Goal: Find specific page/section: Find specific page/section

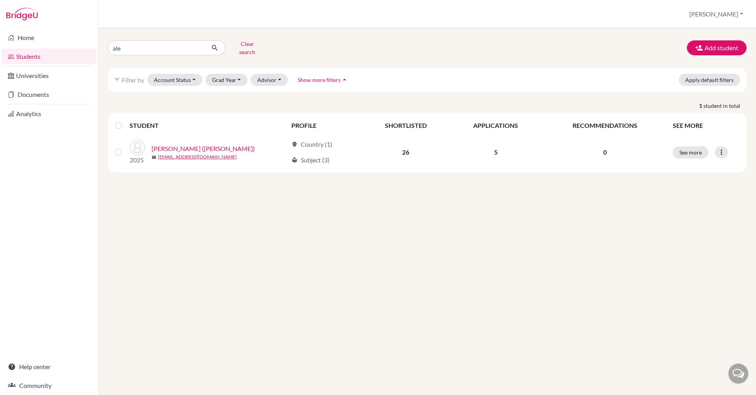
type input "[PERSON_NAME]"
click button "submit" at bounding box center [214, 47] width 21 height 15
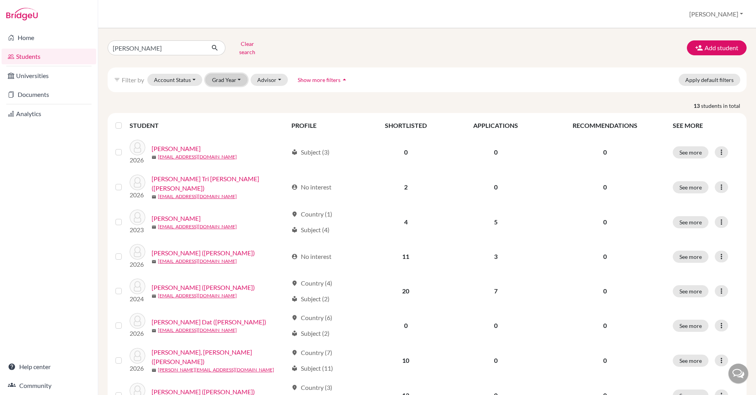
click at [233, 74] on button "Grad Year" at bounding box center [226, 80] width 42 height 12
click at [231, 104] on div "2026" at bounding box center [228, 108] width 27 height 9
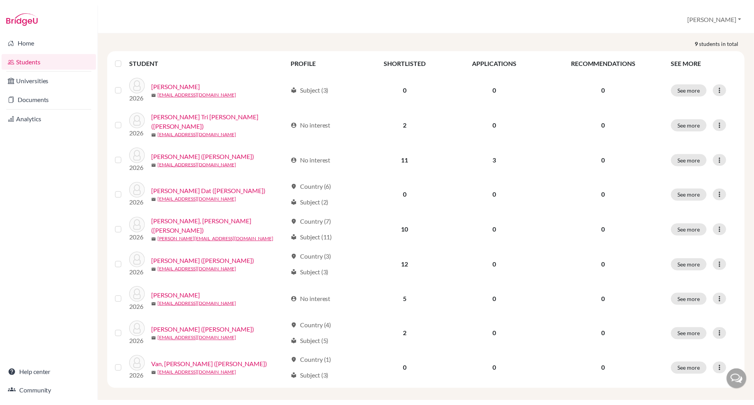
scroll to position [82, 0]
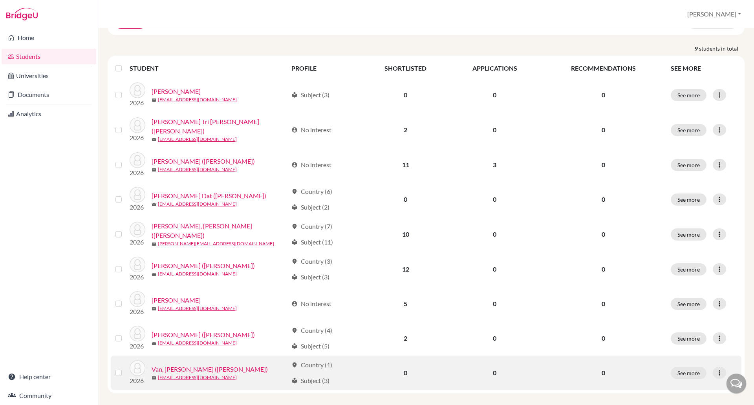
click at [166, 365] on link "Van, [PERSON_NAME] ([PERSON_NAME])" at bounding box center [210, 369] width 116 height 9
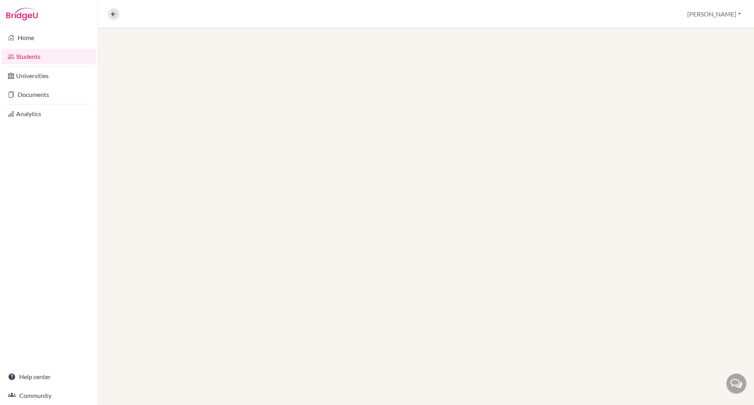
click at [168, 362] on div at bounding box center [425, 216] width 655 height 377
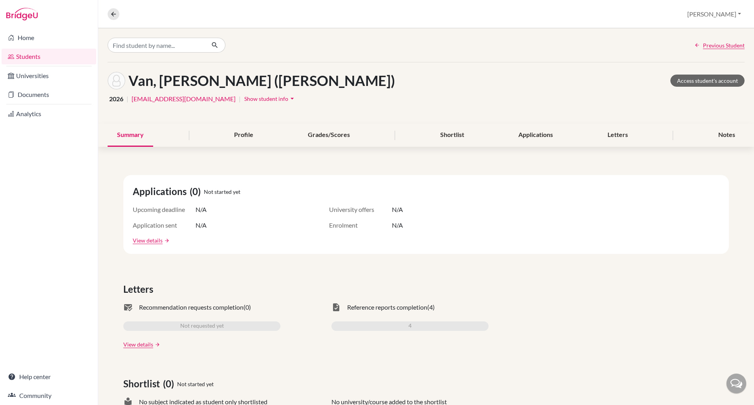
click at [244, 98] on span "Show student info" at bounding box center [266, 98] width 44 height 7
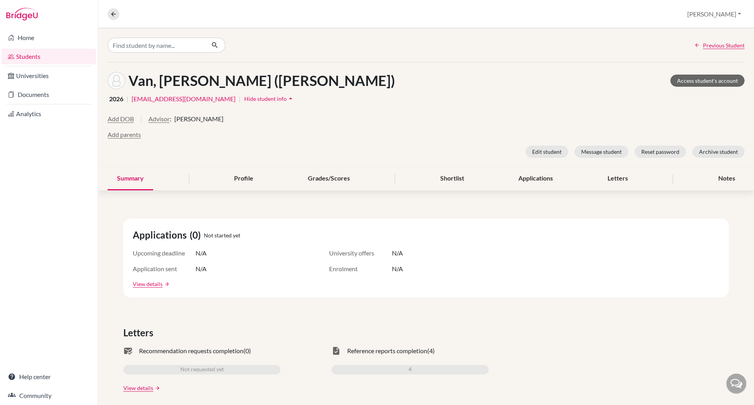
click at [244, 98] on span "Hide student info" at bounding box center [265, 98] width 42 height 7
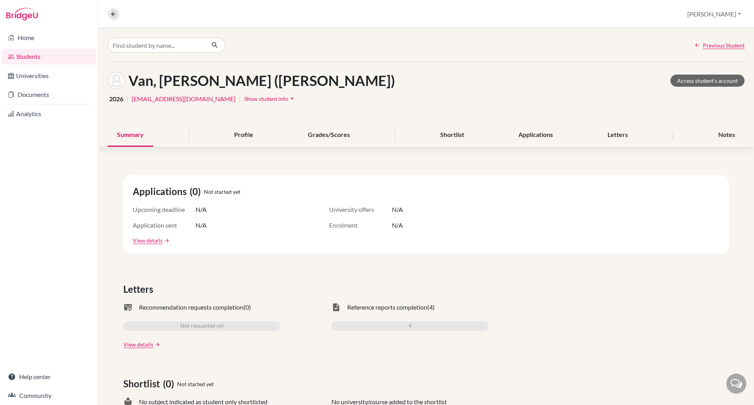
click at [244, 98] on span "Show student info" at bounding box center [266, 98] width 44 height 7
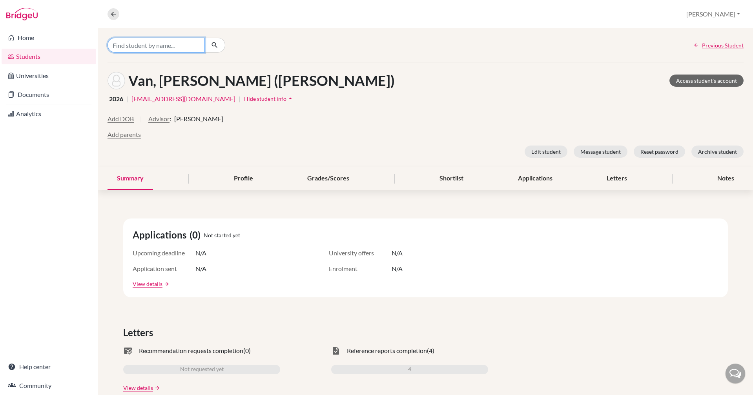
click at [131, 49] on input "Find student by name..." at bounding box center [156, 45] width 97 height 15
type input "hai [PERSON_NAME]"
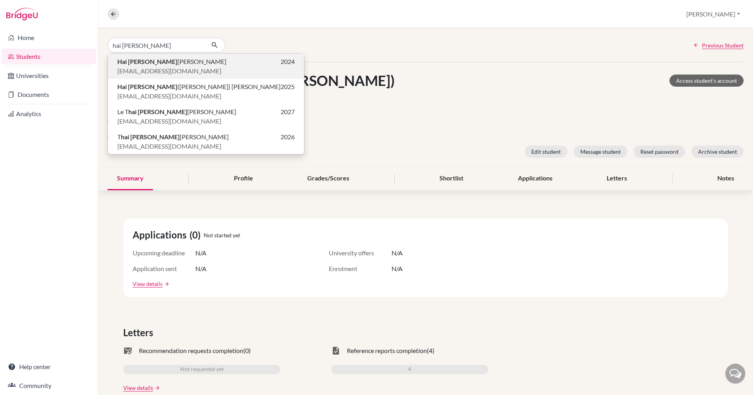
click at [142, 66] on span "[EMAIL_ADDRESS][DOMAIN_NAME]" at bounding box center [169, 70] width 104 height 9
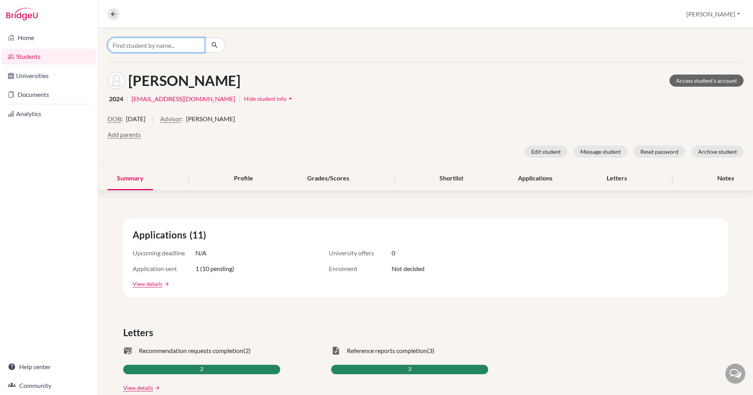
click at [135, 47] on input "Find student by name..." at bounding box center [156, 45] width 97 height 15
type input "thai an"
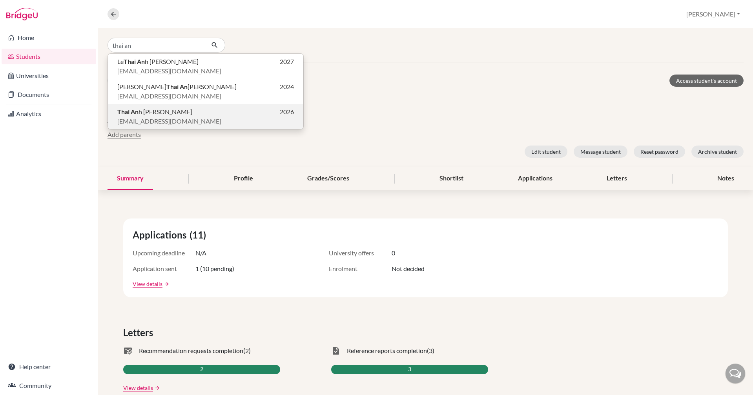
click at [141, 114] on span "Thai An h [PERSON_NAME]" at bounding box center [154, 111] width 75 height 9
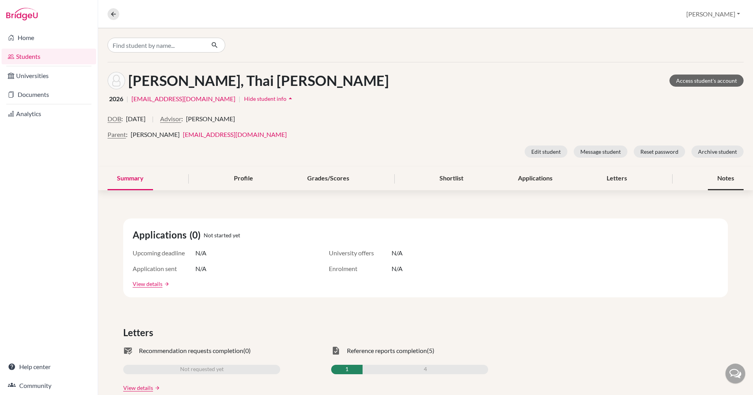
click at [709, 183] on div "Notes" at bounding box center [726, 178] width 36 height 23
